Goal: Task Accomplishment & Management: Use online tool/utility

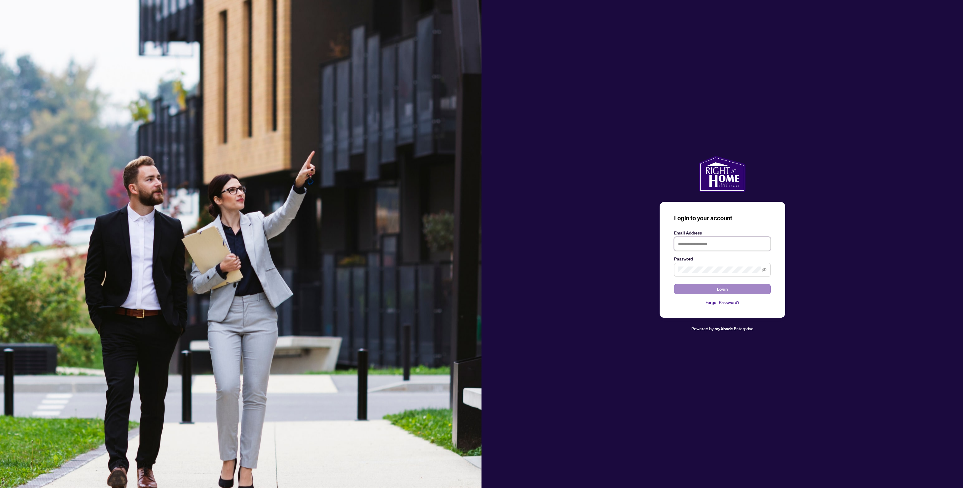
type input "**********"
click at [720, 288] on span "Login" at bounding box center [722, 289] width 11 height 10
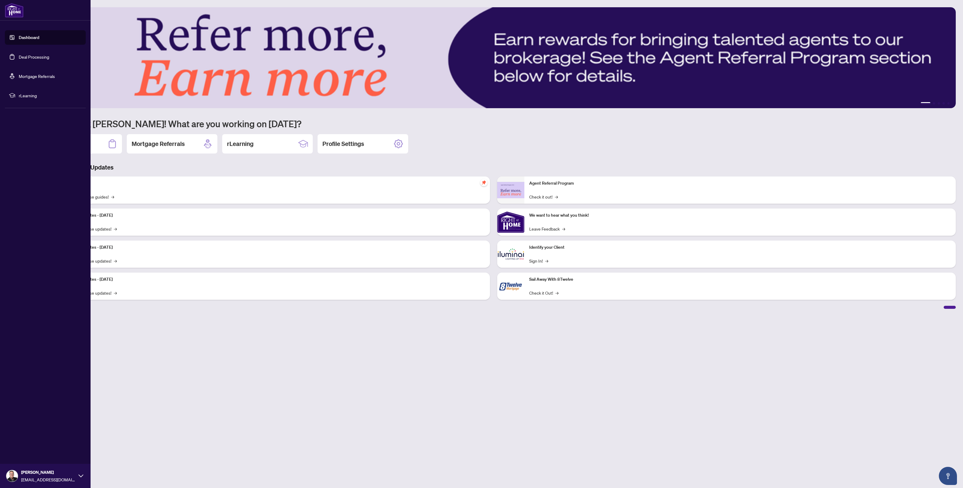
click at [30, 56] on link "Deal Processing" at bounding box center [34, 56] width 31 height 5
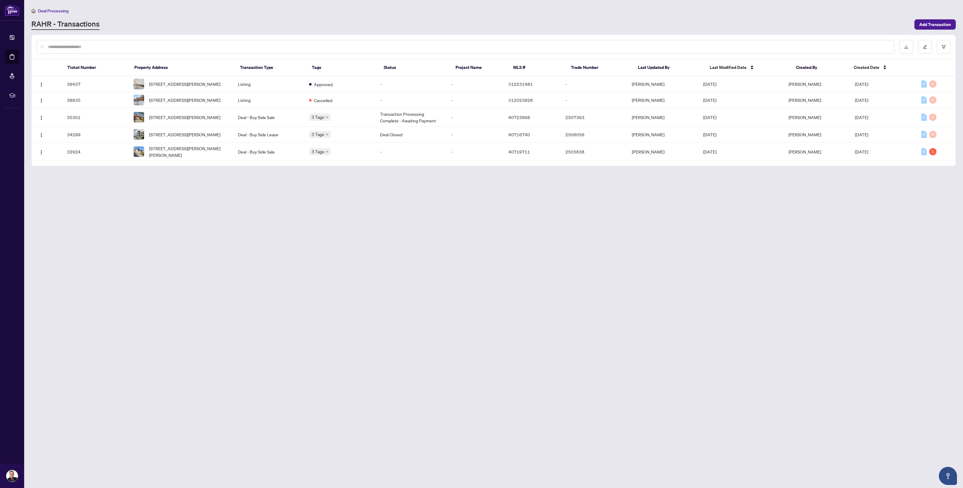
click at [240, 258] on main "Deal Processing [PERSON_NAME] - Transactions Add Transaction Ticket Number Prop…" at bounding box center [493, 244] width 939 height 488
